Goal: Task Accomplishment & Management: Manage account settings

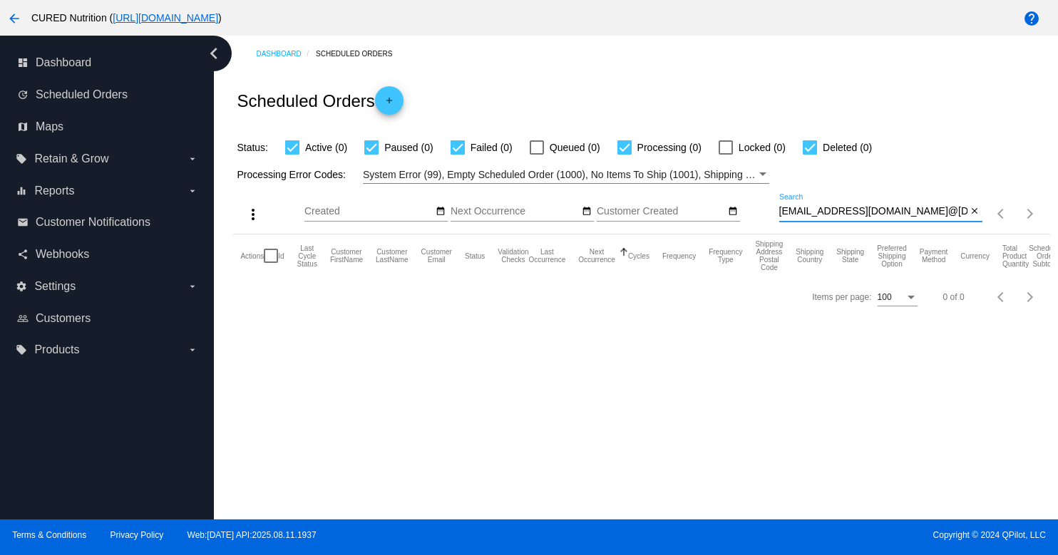
click at [877, 214] on input "[EMAIL_ADDRESS][DOMAIN_NAME]@[DOMAIN_NAME]" at bounding box center [873, 211] width 188 height 11
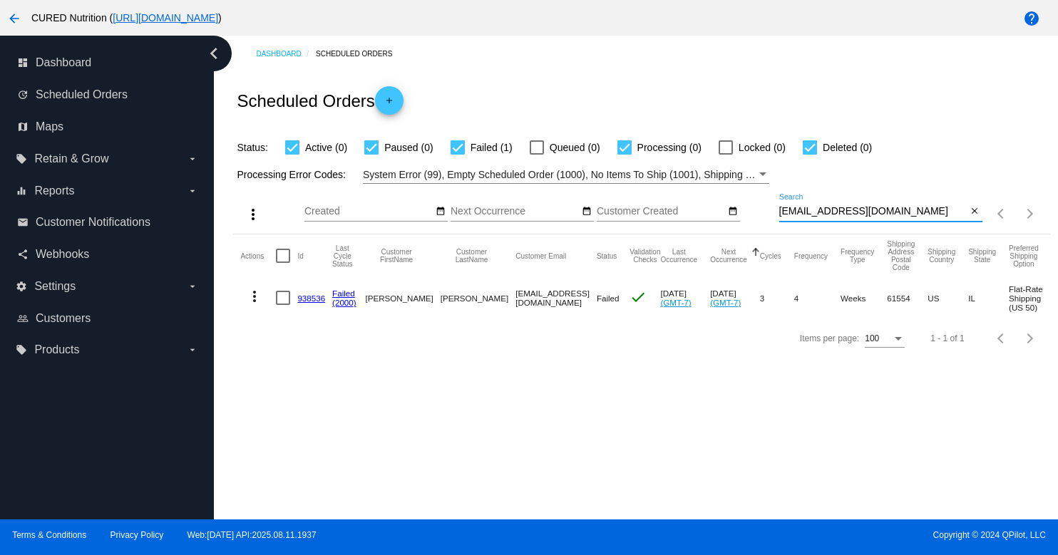
type input "[EMAIL_ADDRESS][DOMAIN_NAME]"
click at [309, 298] on link "938536" at bounding box center [311, 298] width 28 height 9
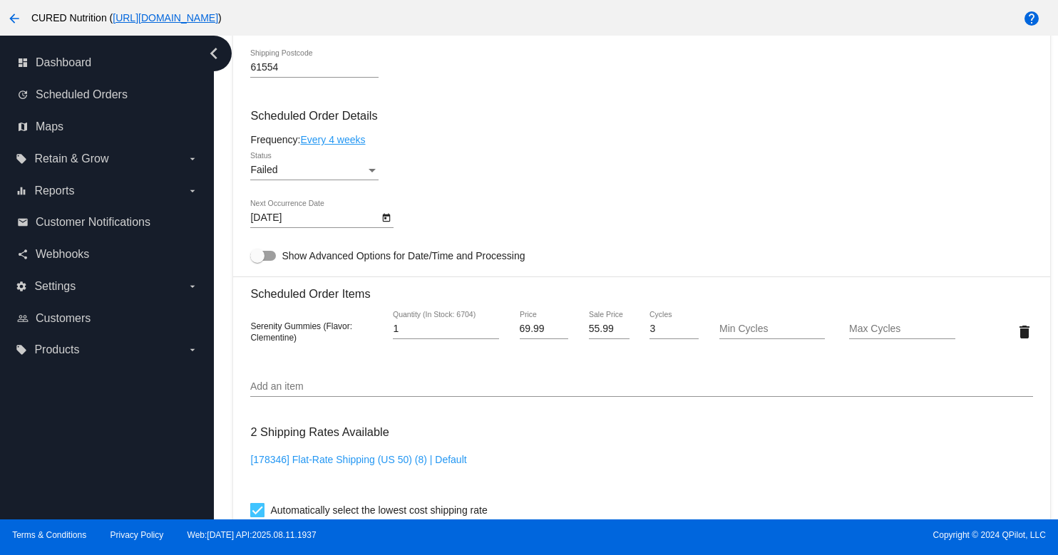
scroll to position [830, 0]
click at [355, 180] on div "Failed Status" at bounding box center [314, 166] width 128 height 28
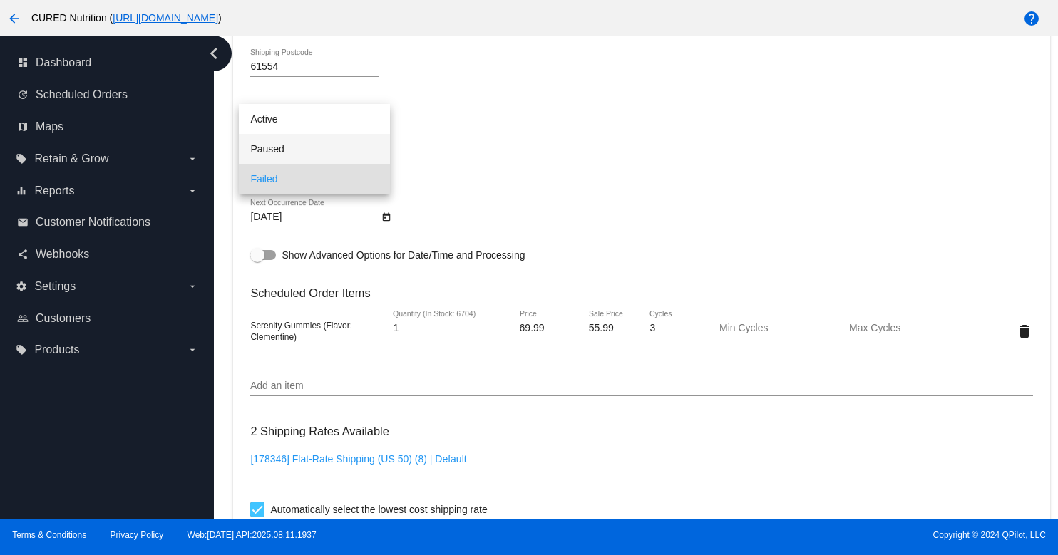
click at [352, 143] on span "Paused" at bounding box center [314, 149] width 128 height 30
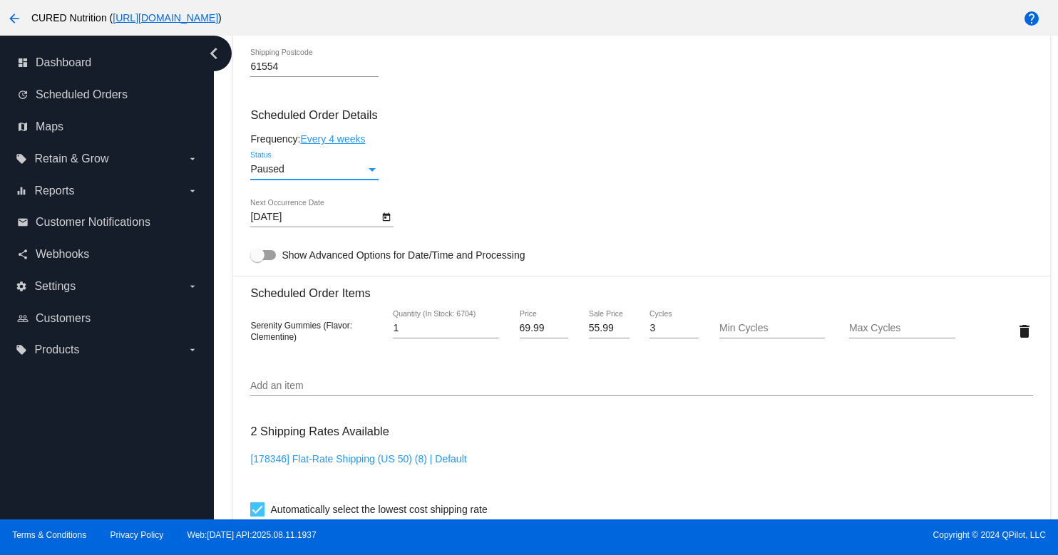
click at [483, 175] on div "Paused Status" at bounding box center [641, 172] width 782 height 41
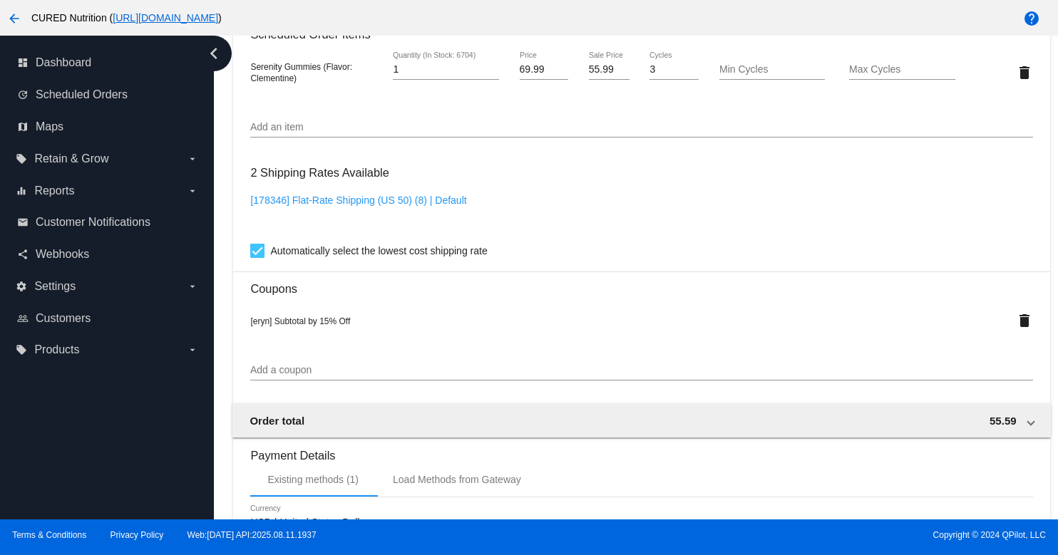
scroll to position [1384, 0]
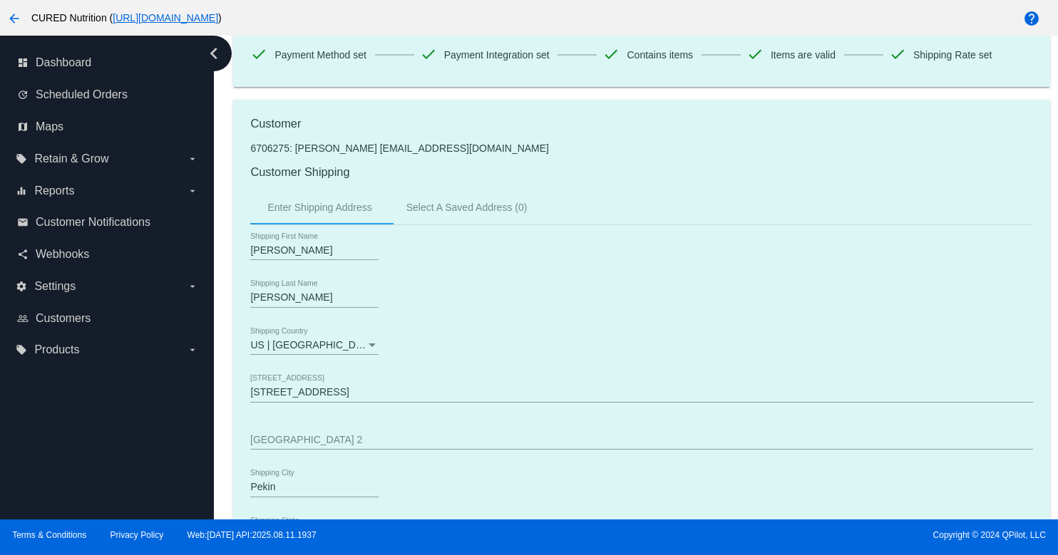
scroll to position [0, 0]
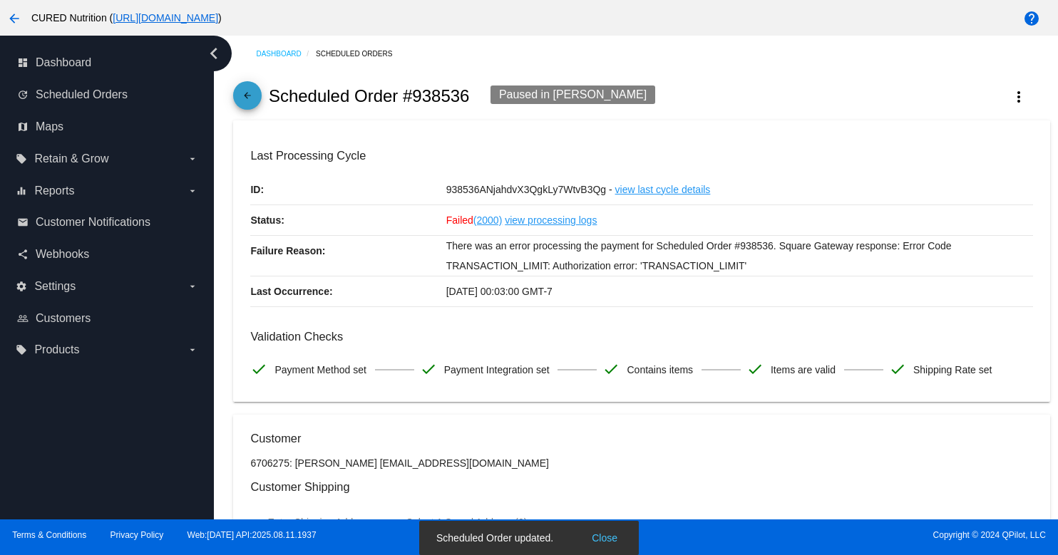
click at [249, 100] on mat-icon "arrow_back" at bounding box center [247, 99] width 17 height 17
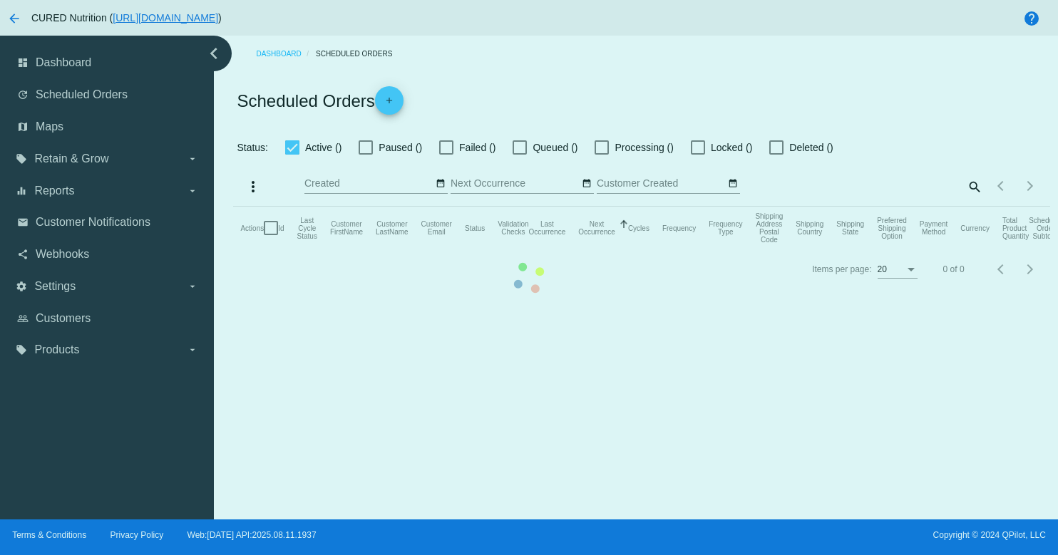
checkbox input "true"
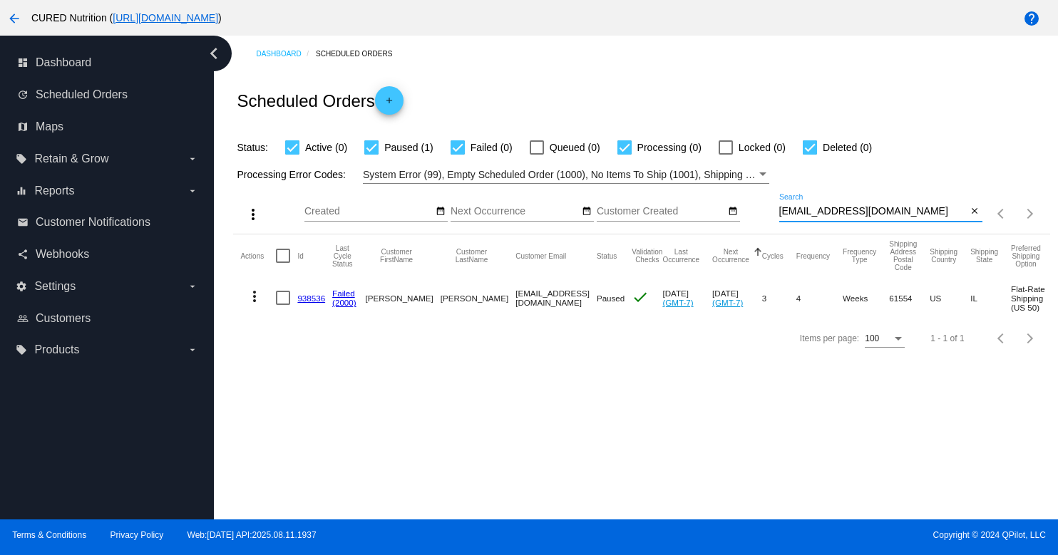
click at [836, 215] on input "[EMAIL_ADDRESS][DOMAIN_NAME]" at bounding box center [873, 211] width 188 height 11
paste input "[EMAIL_ADDRESS]"
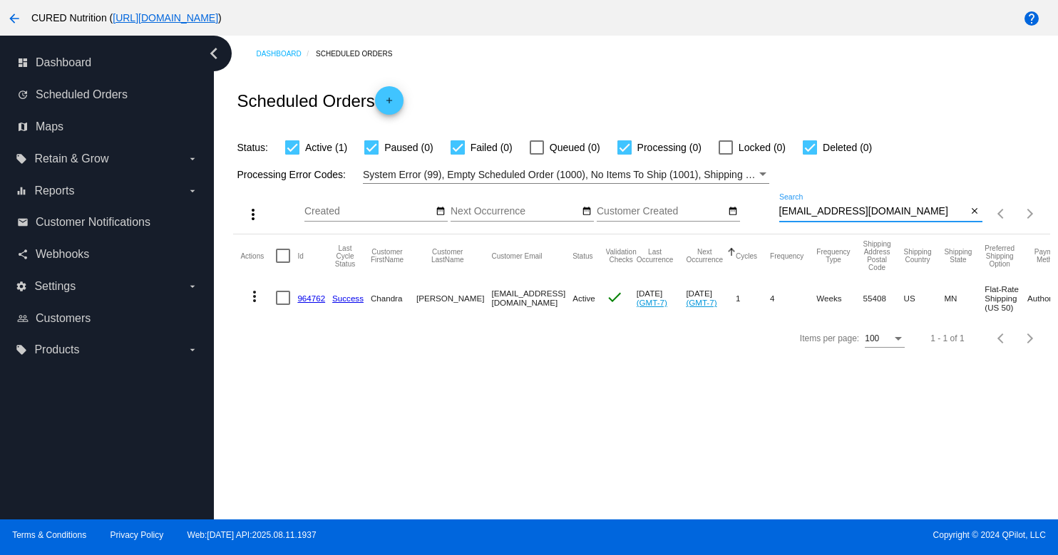
type input "[EMAIL_ADDRESS][DOMAIN_NAME]"
click at [307, 299] on link "964762" at bounding box center [311, 298] width 28 height 9
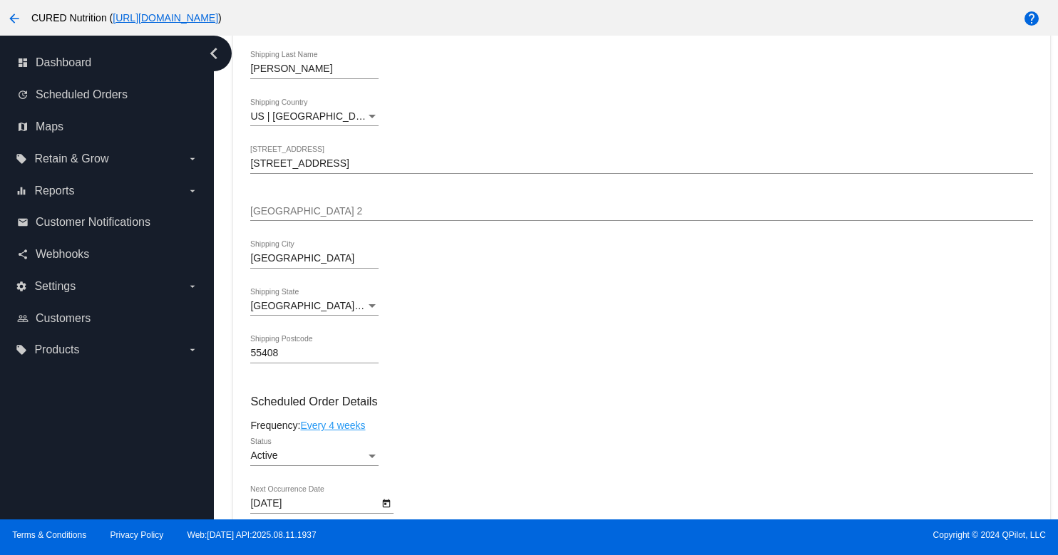
scroll to position [686, 0]
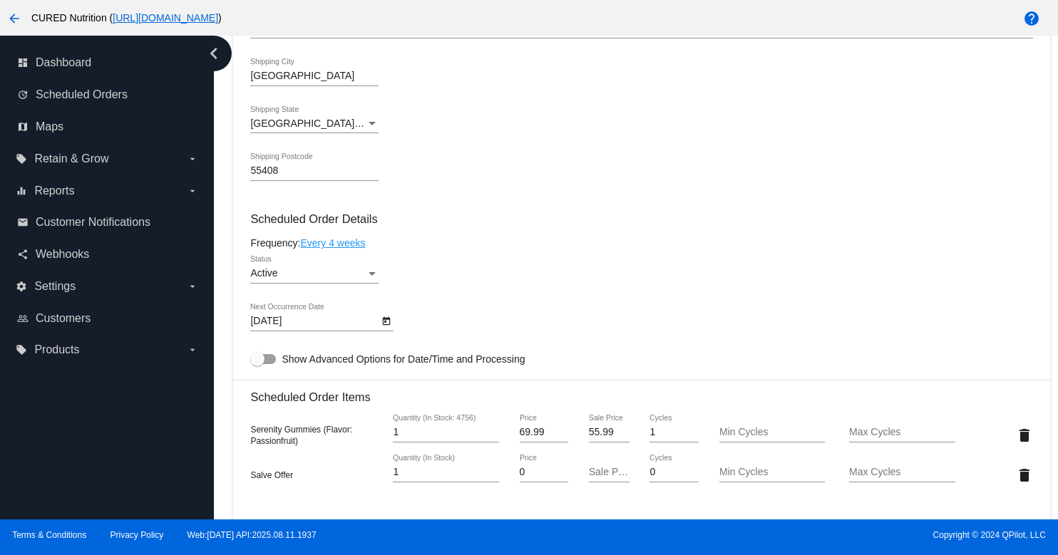
click at [320, 279] on div "Active" at bounding box center [307, 273] width 115 height 11
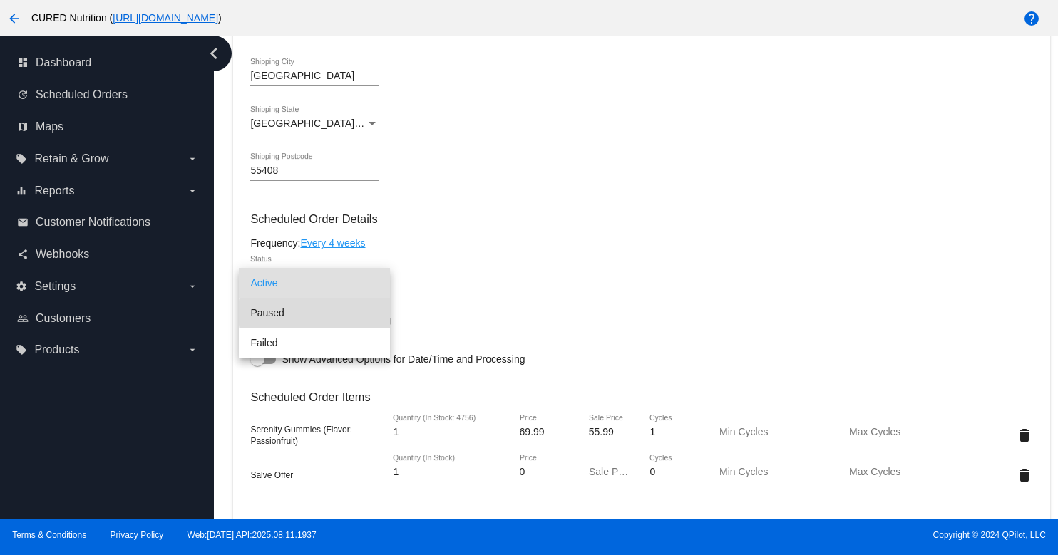
click at [342, 313] on span "Paused" at bounding box center [314, 313] width 128 height 30
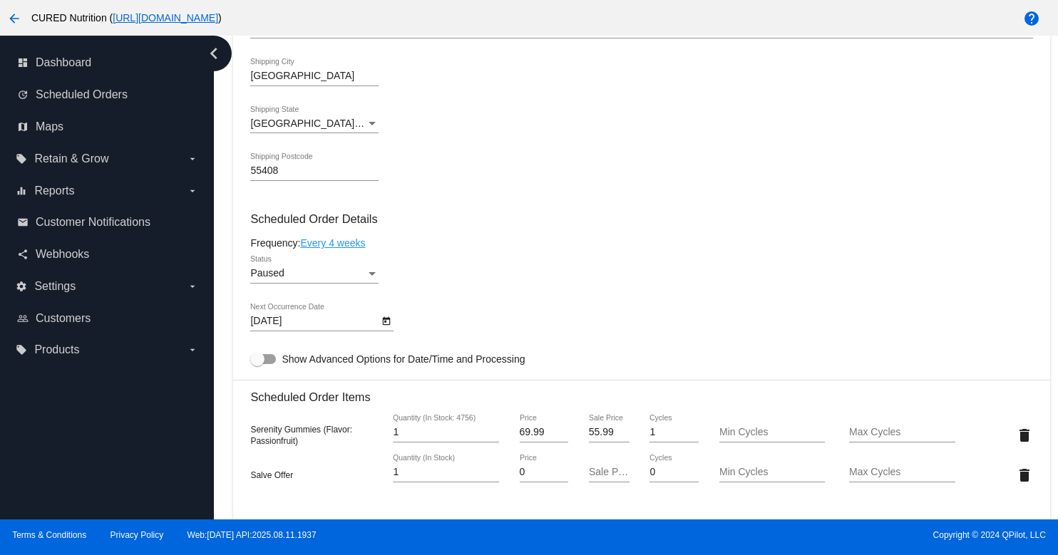
click at [498, 297] on div "Paused Status" at bounding box center [641, 276] width 782 height 41
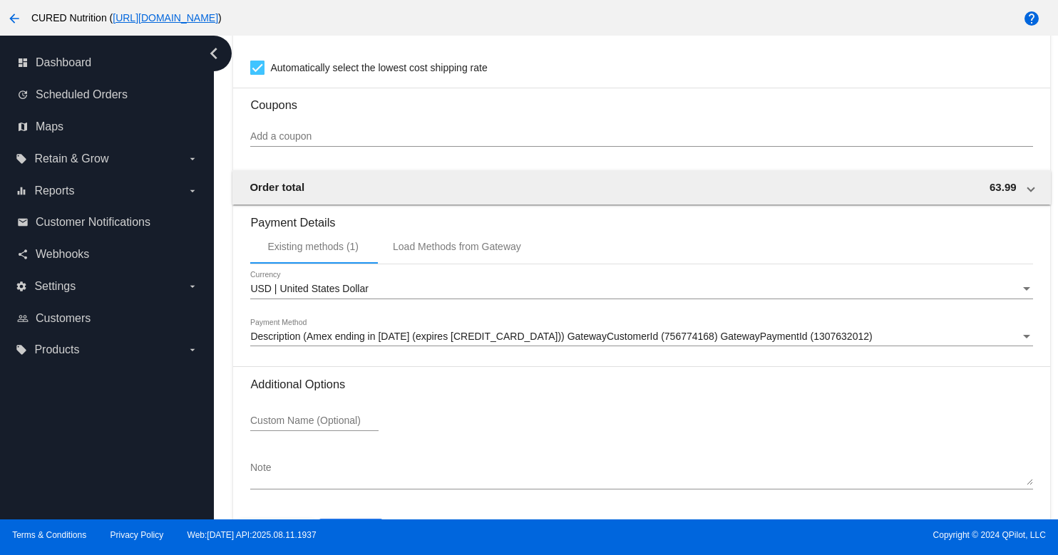
scroll to position [1334, 0]
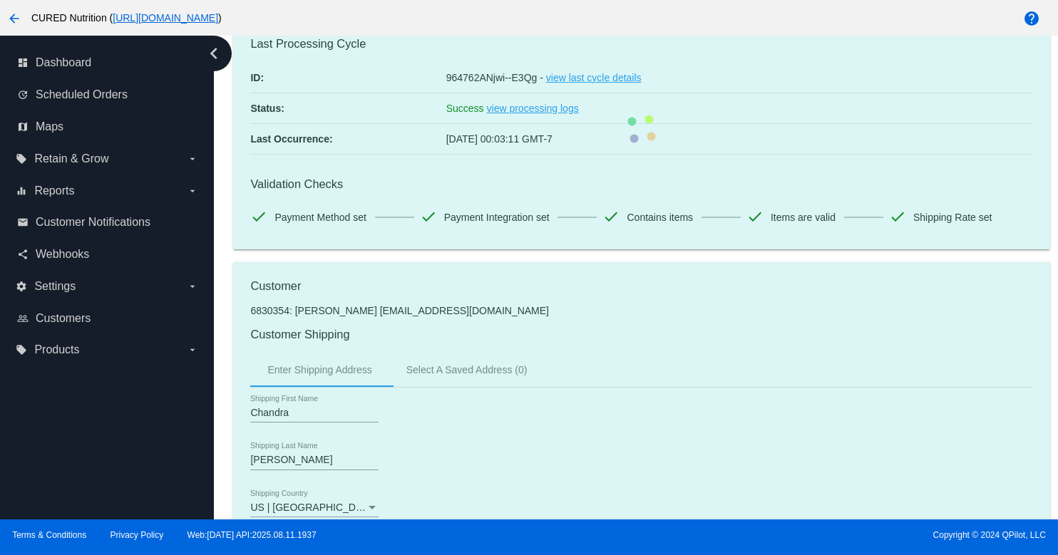
scroll to position [0, 0]
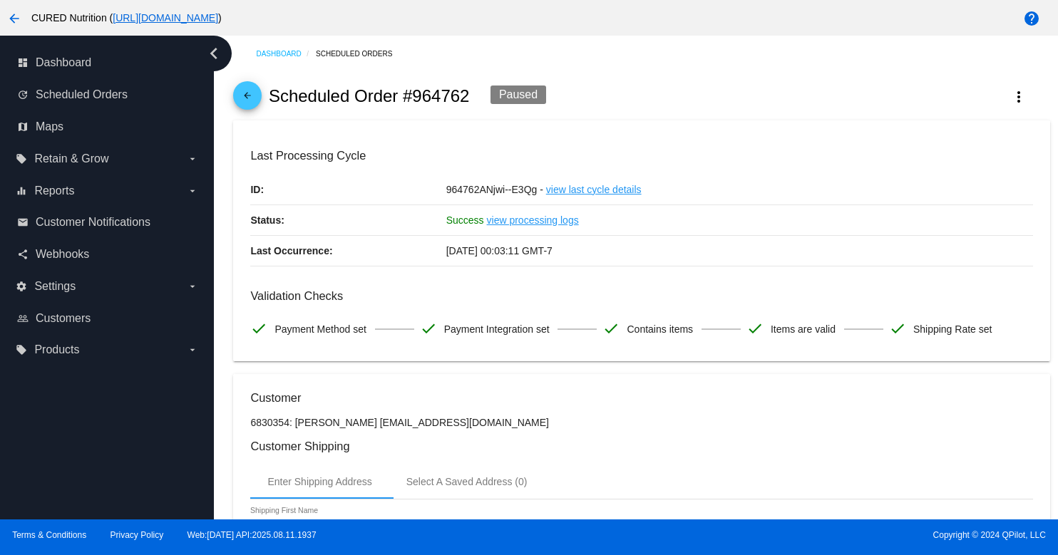
click at [245, 91] on span "arrow_back" at bounding box center [247, 98] width 17 height 35
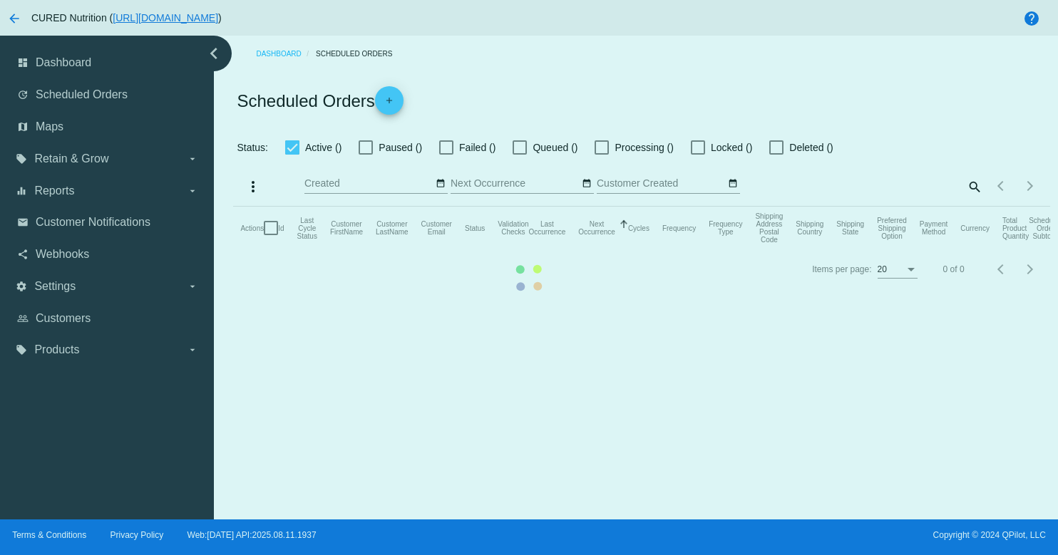
checkbox input "true"
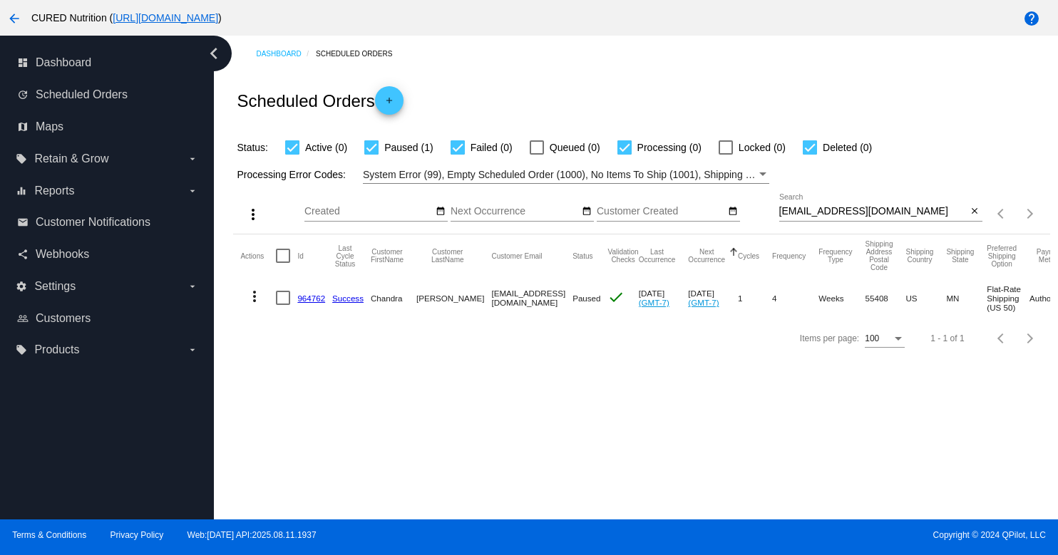
click at [840, 210] on input "[EMAIL_ADDRESS][DOMAIN_NAME]" at bounding box center [873, 211] width 188 height 11
paste input "[EMAIL_ADDRESS]"
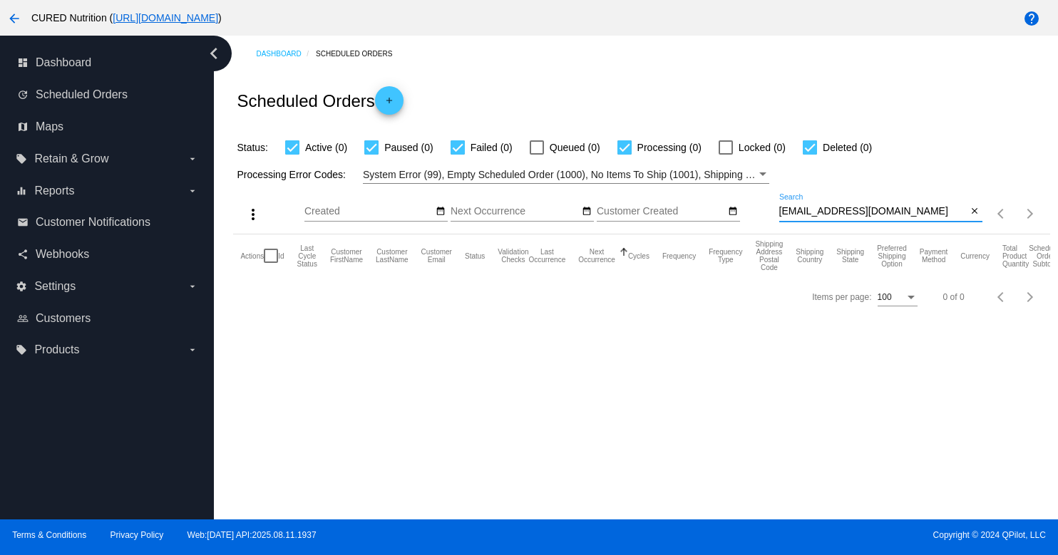
click at [813, 216] on input "[EMAIL_ADDRESS][DOMAIN_NAME]" at bounding box center [873, 211] width 188 height 11
paste input "[EMAIL_ADDRESS]"
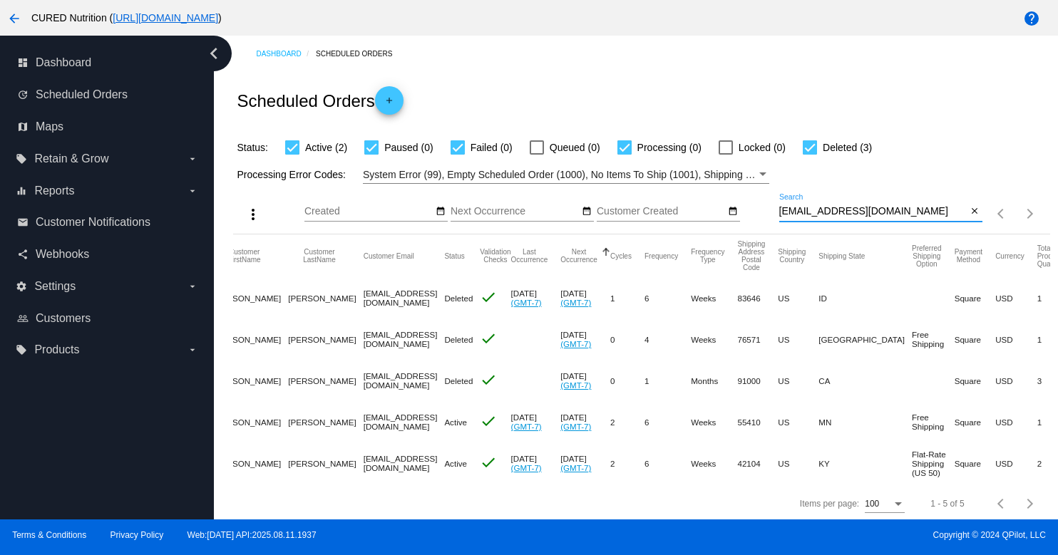
scroll to position [0, 174]
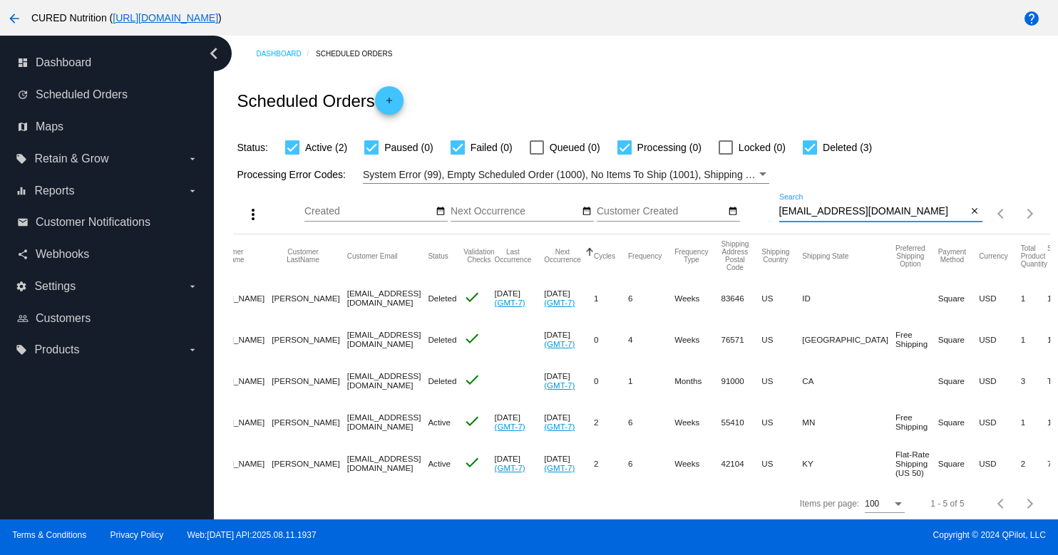
type input "[EMAIL_ADDRESS][DOMAIN_NAME]"
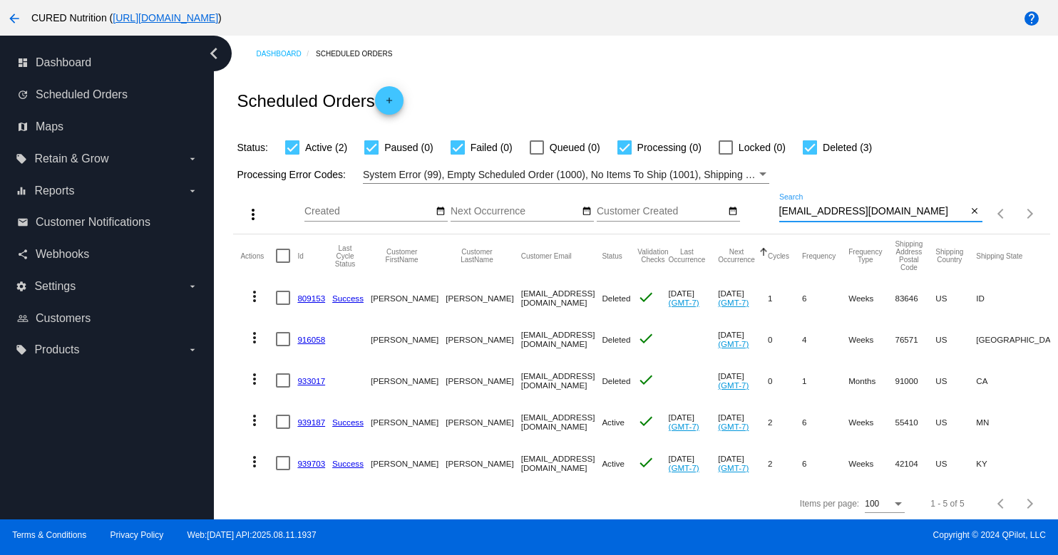
click at [312, 468] on link "939703" at bounding box center [311, 463] width 28 height 9
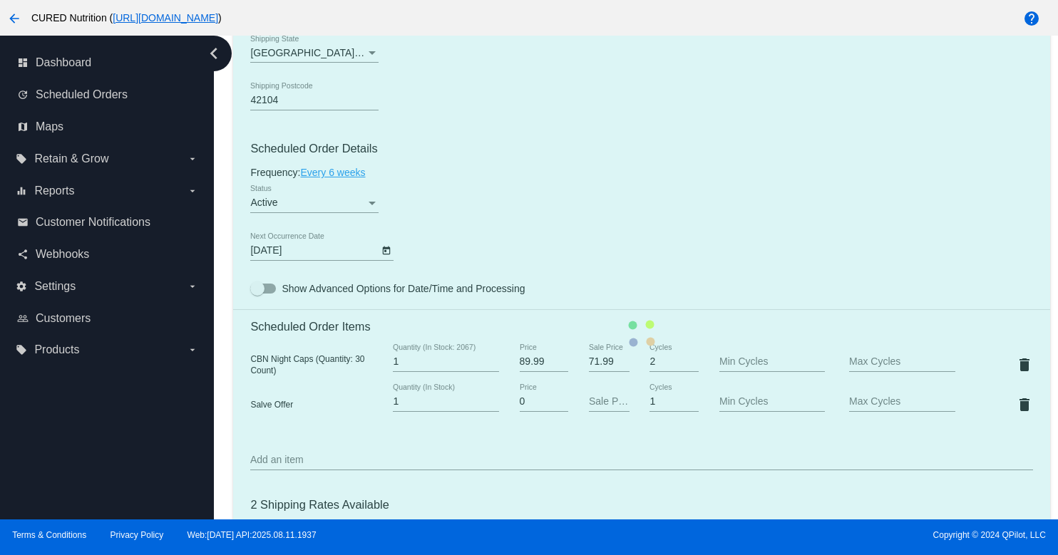
scroll to position [780, 0]
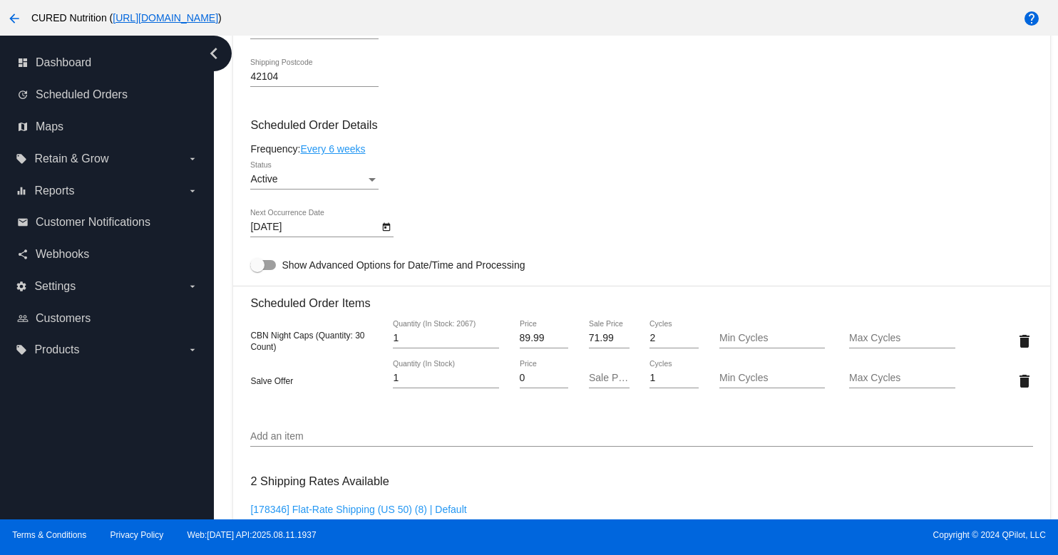
click at [383, 232] on icon "Open calendar" at bounding box center [387, 227] width 8 height 9
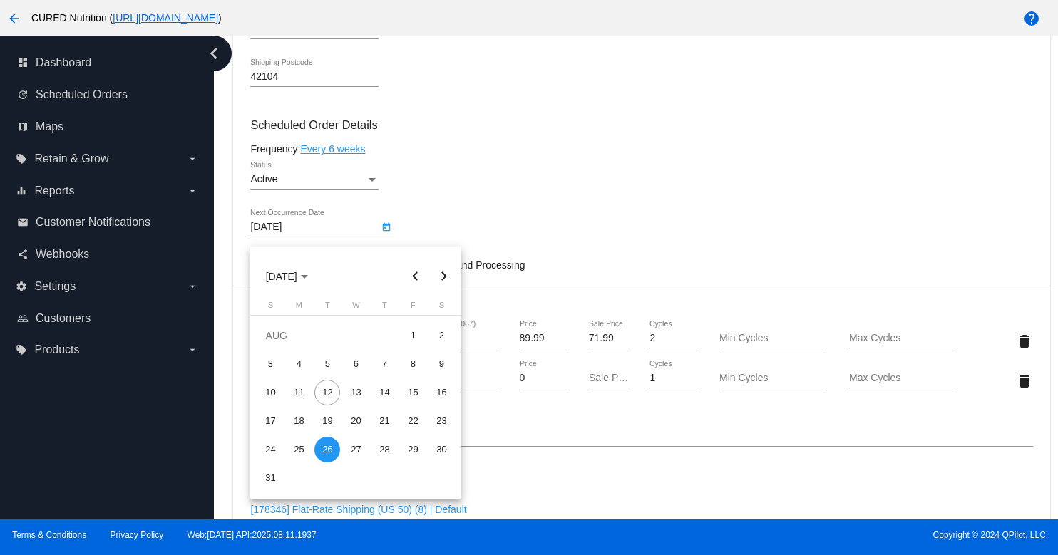
click at [445, 276] on button "Next month" at bounding box center [443, 276] width 29 height 29
click at [269, 449] on div "26" at bounding box center [270, 450] width 26 height 26
type input "[DATE]"
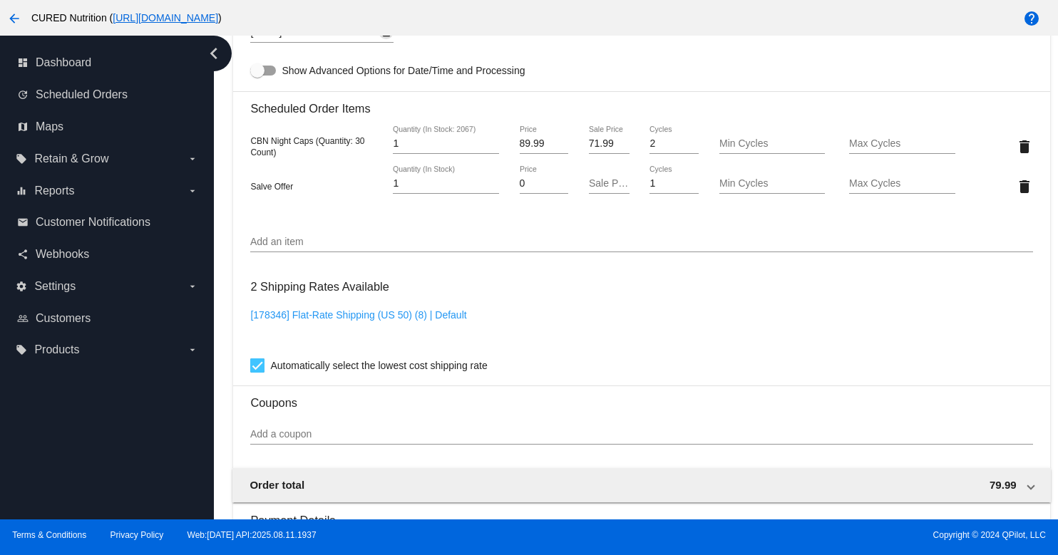
scroll to position [1334, 0]
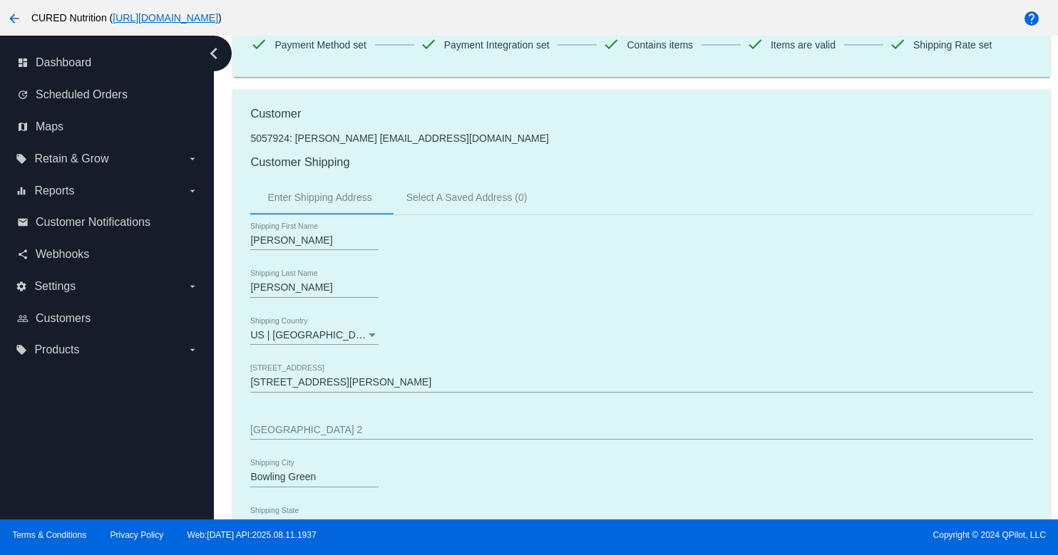
scroll to position [398, 0]
